Goal: Information Seeking & Learning: Find specific fact

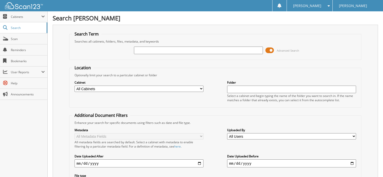
click at [142, 49] on input "text" at bounding box center [198, 51] width 129 height 8
type input "143606"
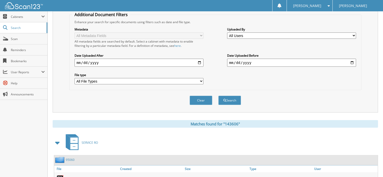
click at [198, 96] on button "Clear" at bounding box center [200, 100] width 23 height 9
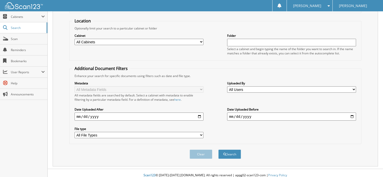
scroll to position [0, 0]
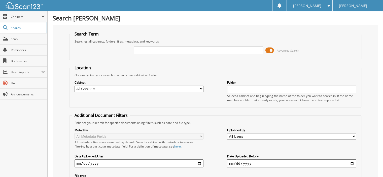
click at [150, 50] on input "text" at bounding box center [198, 51] width 129 height 8
type input "140020"
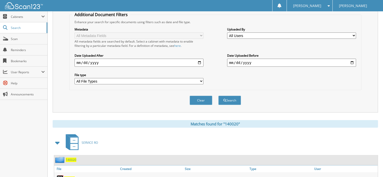
scroll to position [170, 0]
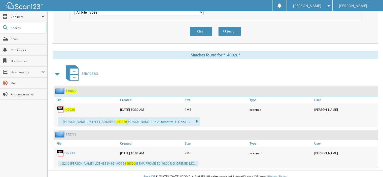
click at [70, 89] on span "140020" at bounding box center [71, 91] width 11 height 4
